Goal: Transaction & Acquisition: Purchase product/service

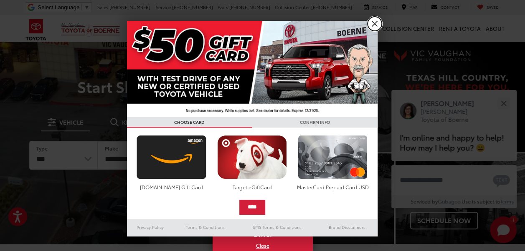
click at [376, 21] on link "X" at bounding box center [374, 24] width 14 height 14
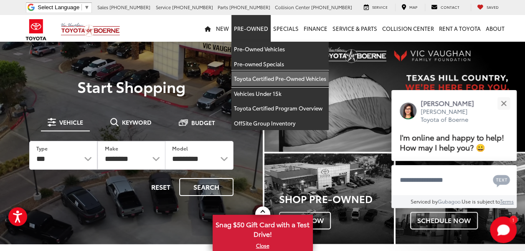
click at [257, 82] on link "Toyota Certified Pre-Owned Vehicles" at bounding box center [279, 78] width 97 height 15
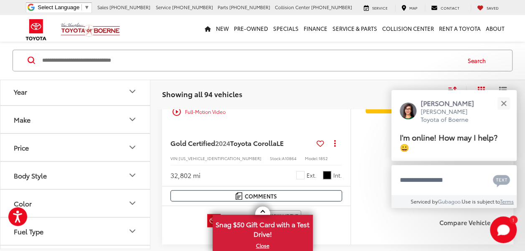
scroll to position [209, 0]
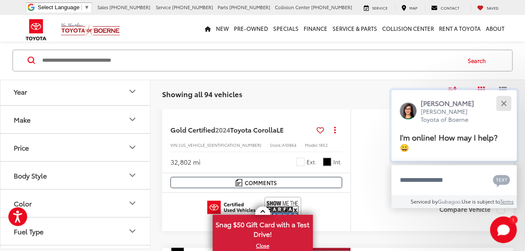
click at [501, 102] on button "Close" at bounding box center [503, 103] width 18 height 18
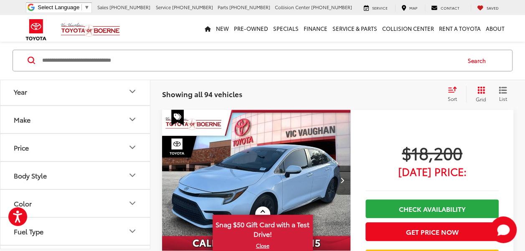
scroll to position [334, 0]
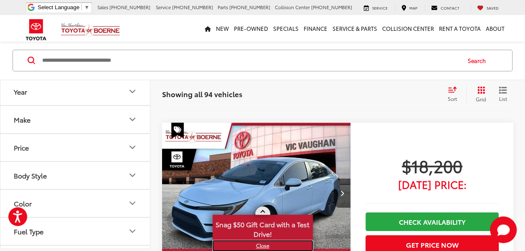
click at [258, 245] on link "X" at bounding box center [262, 245] width 98 height 9
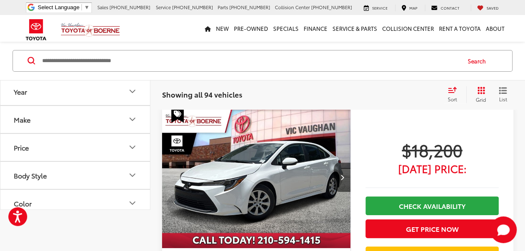
scroll to position [83, 0]
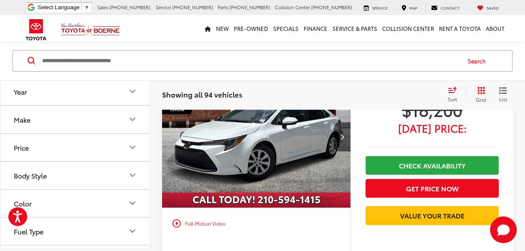
click at [234, 157] on img "2024 Toyota Corolla LE 0" at bounding box center [256, 137] width 189 height 142
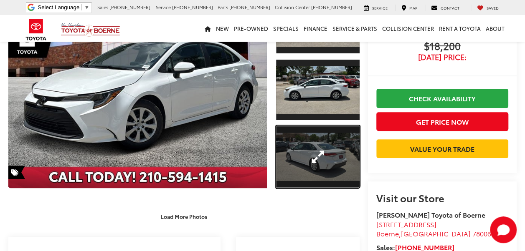
click at [300, 150] on link "Expand Photo 3" at bounding box center [317, 157] width 83 height 63
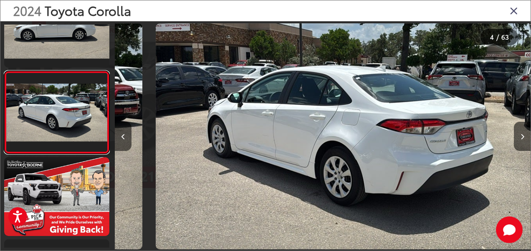
scroll to position [0, 1247]
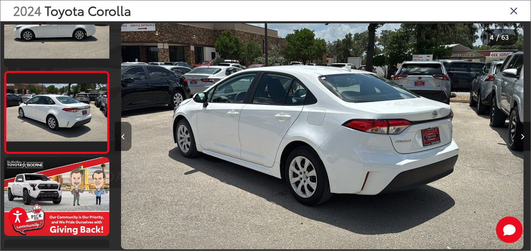
click at [122, 133] on button "Previous image" at bounding box center [123, 136] width 17 height 29
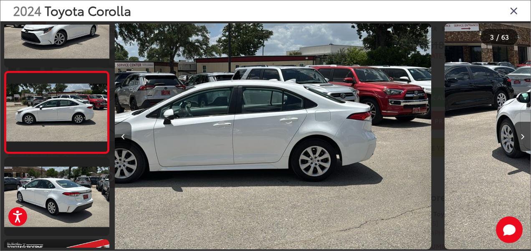
scroll to position [0, 832]
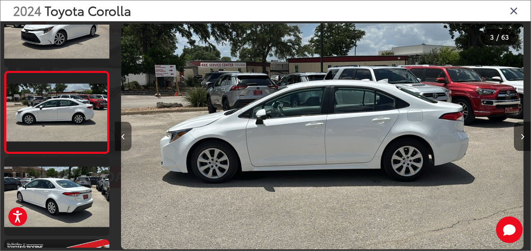
click at [122, 133] on button "Previous image" at bounding box center [123, 136] width 17 height 29
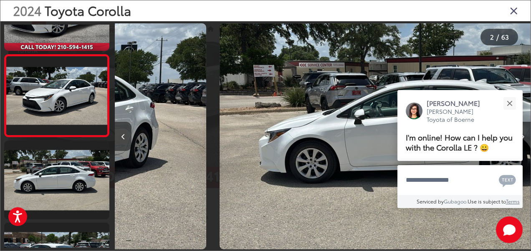
scroll to position [36, 0]
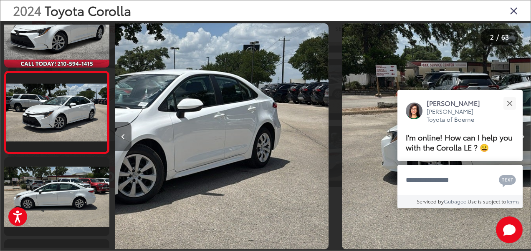
click at [122, 133] on button "Previous image" at bounding box center [123, 136] width 17 height 29
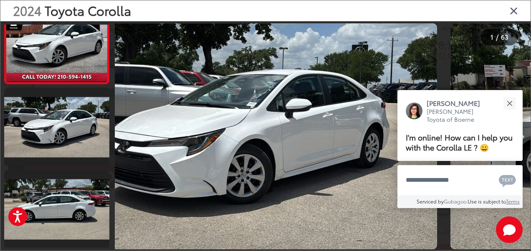
scroll to position [0, 0]
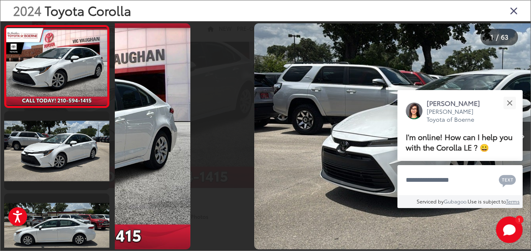
click at [122, 133] on div at bounding box center [167, 136] width 104 height 230
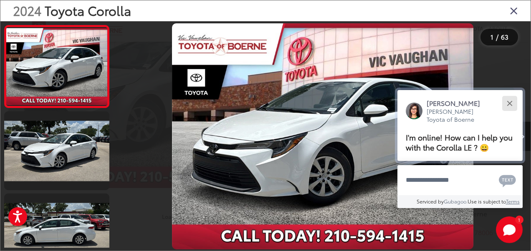
click at [509, 104] on button "Close" at bounding box center [509, 103] width 18 height 18
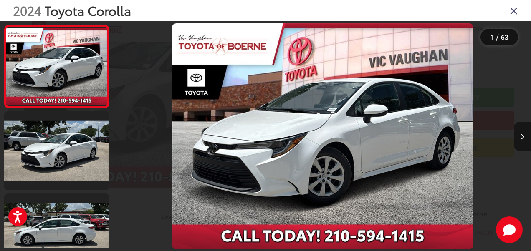
click at [521, 138] on icon "Next image" at bounding box center [522, 137] width 4 height 6
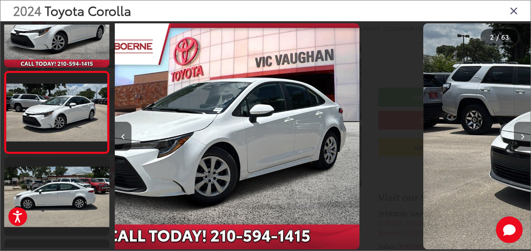
scroll to position [0, 292]
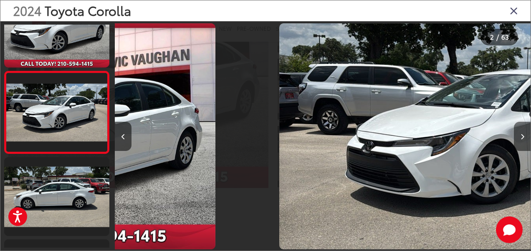
click at [521, 138] on icon "Next image" at bounding box center [522, 137] width 4 height 6
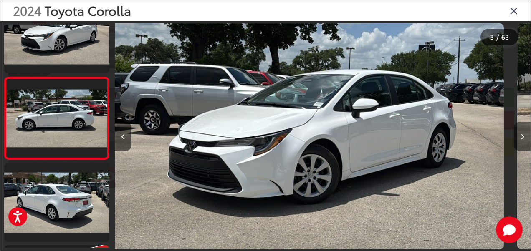
scroll to position [119, 0]
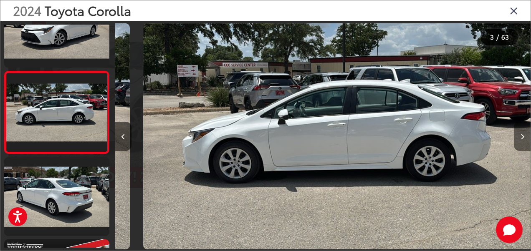
click at [522, 138] on icon "Next image" at bounding box center [522, 137] width 4 height 6
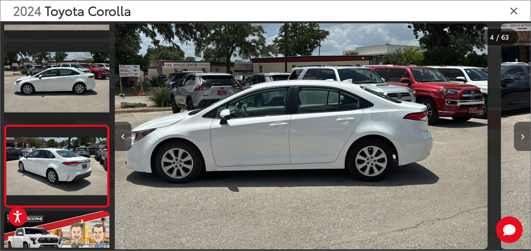
scroll to position [201, 0]
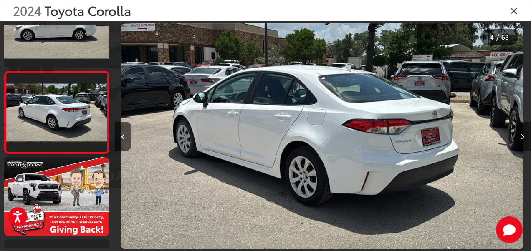
click at [521, 138] on icon "Next image" at bounding box center [522, 137] width 4 height 6
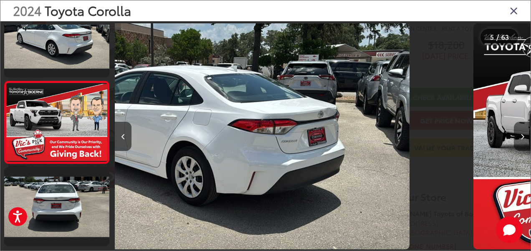
scroll to position [0, 0]
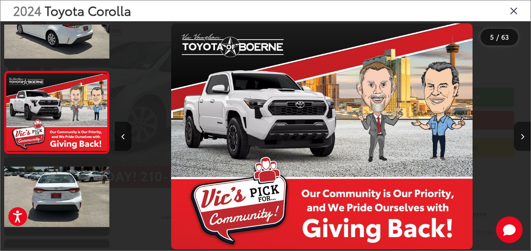
click at [521, 138] on icon "Next image" at bounding box center [522, 137] width 4 height 6
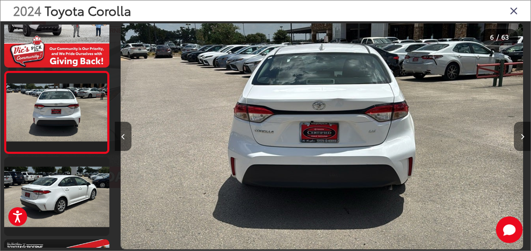
click at [522, 138] on icon "Next image" at bounding box center [522, 137] width 4 height 6
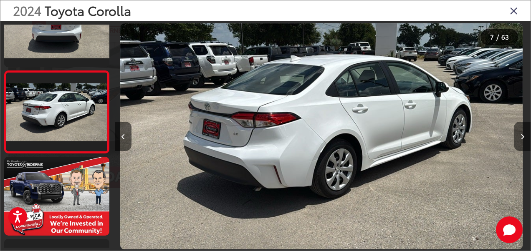
click at [521, 138] on icon "Next image" at bounding box center [522, 137] width 4 height 6
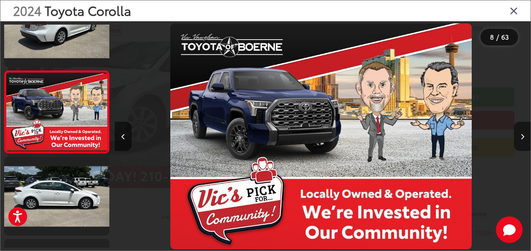
click at [521, 138] on icon "Next image" at bounding box center [522, 137] width 4 height 6
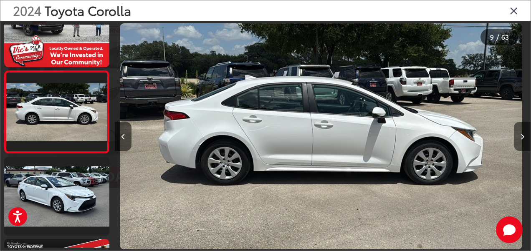
click at [522, 138] on icon "Next image" at bounding box center [522, 137] width 4 height 6
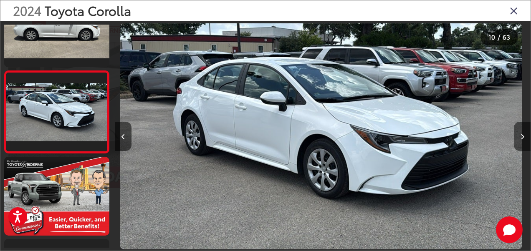
click at [521, 138] on icon "Next image" at bounding box center [522, 137] width 4 height 6
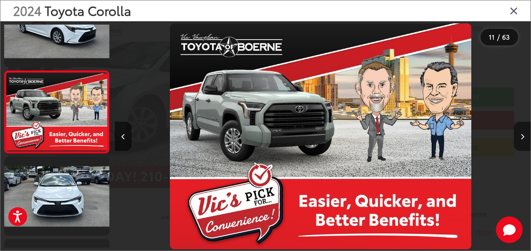
click at [521, 138] on icon "Next image" at bounding box center [522, 137] width 4 height 6
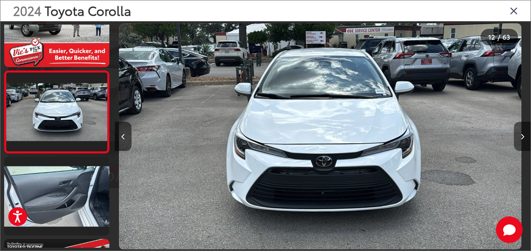
click at [522, 138] on icon "Next image" at bounding box center [522, 137] width 4 height 6
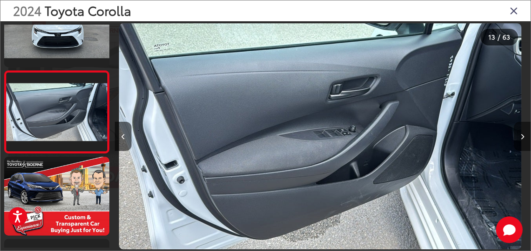
click at [521, 138] on icon "Next image" at bounding box center [522, 137] width 4 height 6
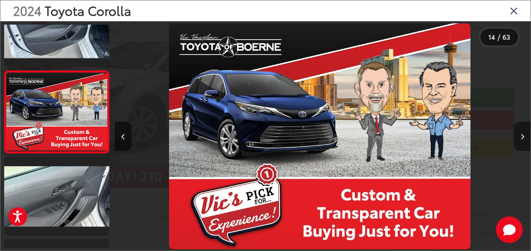
click at [521, 138] on icon "Next image" at bounding box center [522, 137] width 4 height 6
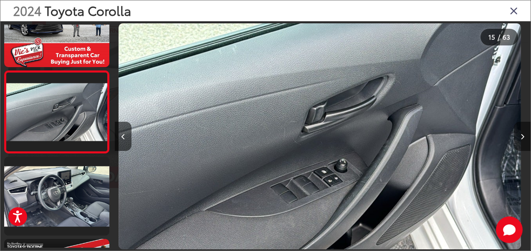
click at [522, 138] on icon "Next image" at bounding box center [522, 137] width 4 height 6
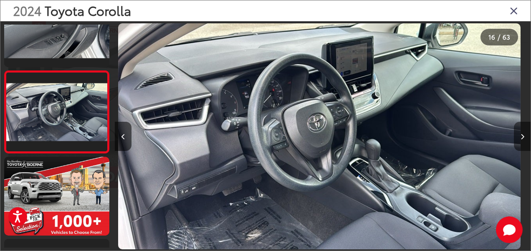
click at [521, 138] on icon "Next image" at bounding box center [522, 137] width 4 height 6
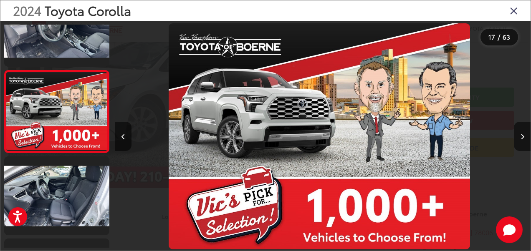
click at [511, 15] on icon "Close gallery" at bounding box center [514, 10] width 8 height 11
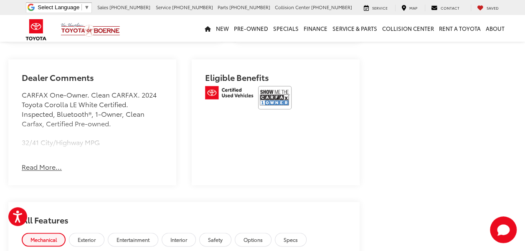
scroll to position [543, 0]
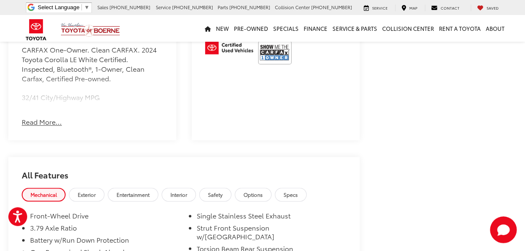
click at [48, 127] on button "Read More..." at bounding box center [42, 122] width 40 height 10
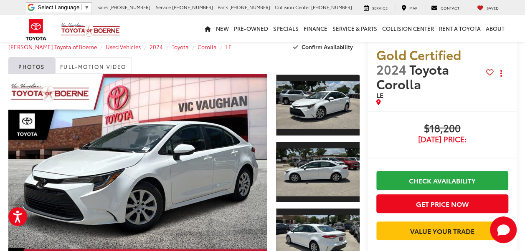
scroll to position [0, 0]
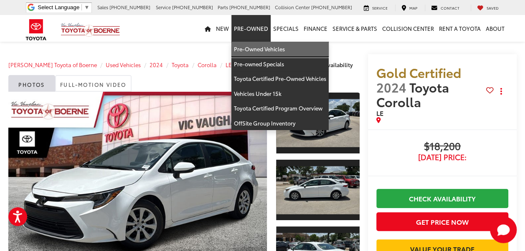
click at [257, 46] on link "Pre-Owned Vehicles" at bounding box center [279, 49] width 97 height 15
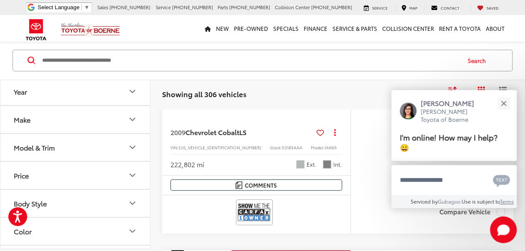
scroll to position [209, 0]
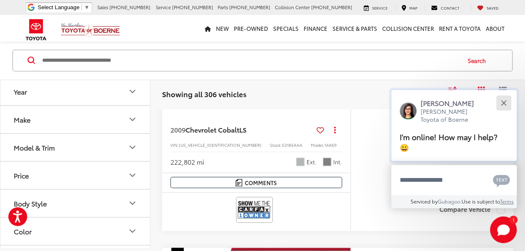
click at [503, 103] on button "Close" at bounding box center [503, 103] width 18 height 18
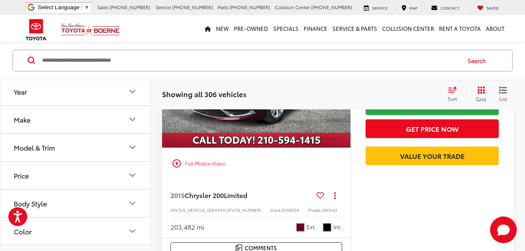
scroll to position [1836, 0]
